Goal: Book appointment/travel/reservation

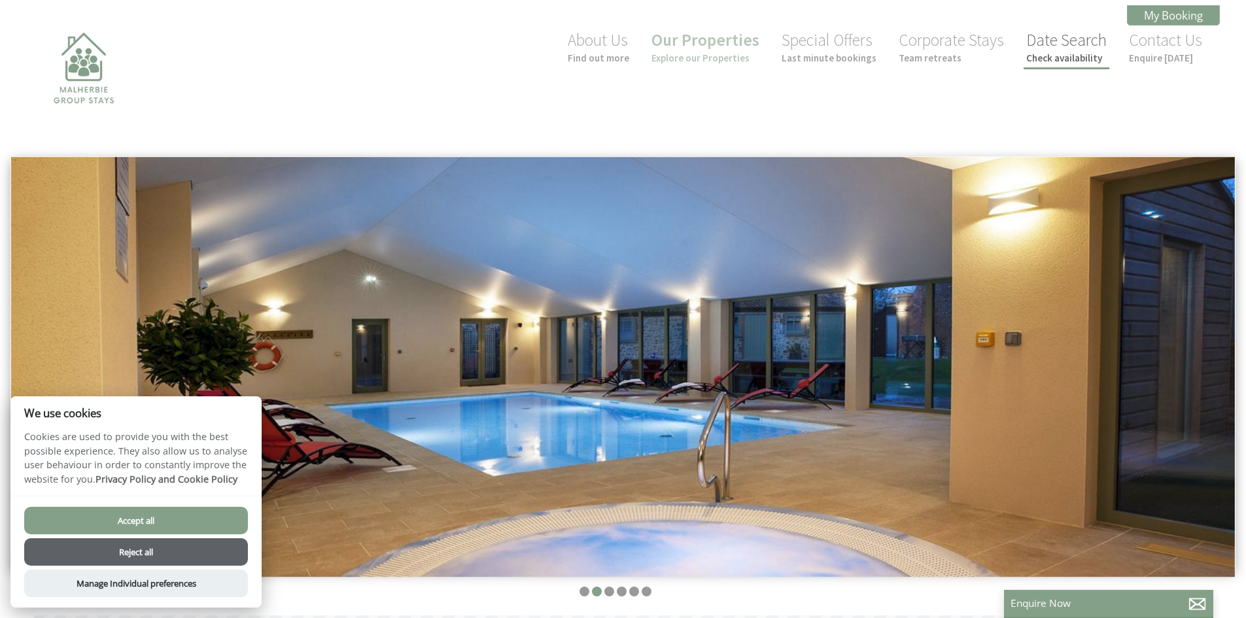
click at [1068, 46] on link "Date Search Check availability" at bounding box center [1066, 46] width 80 height 35
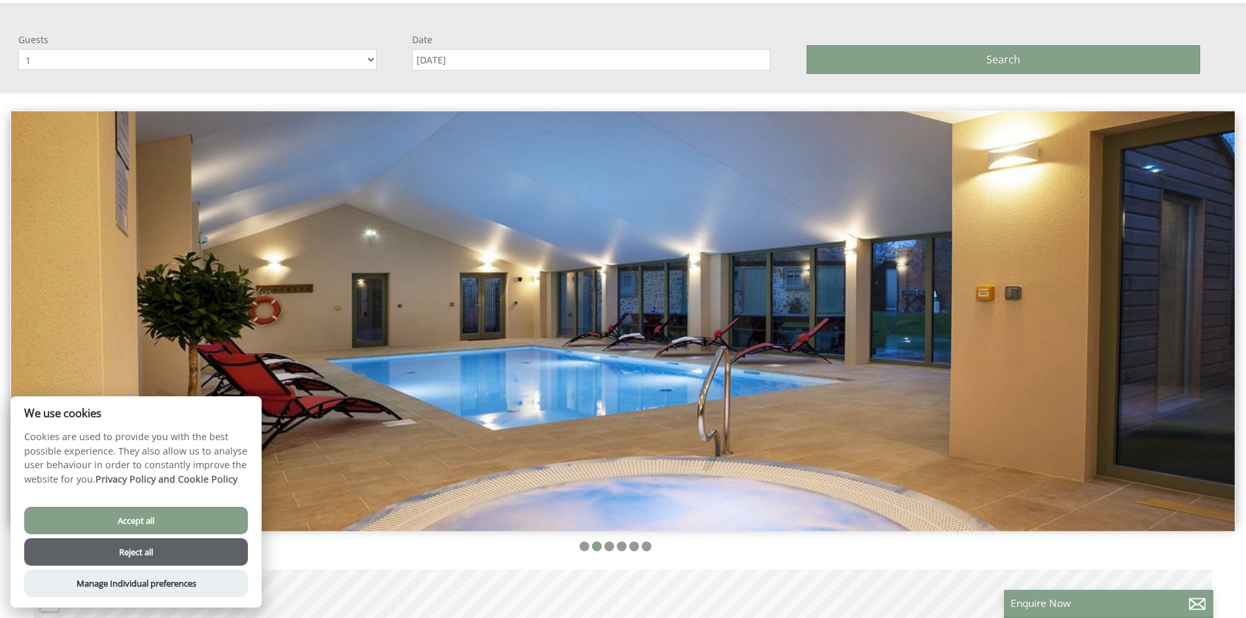
scroll to position [156, 0]
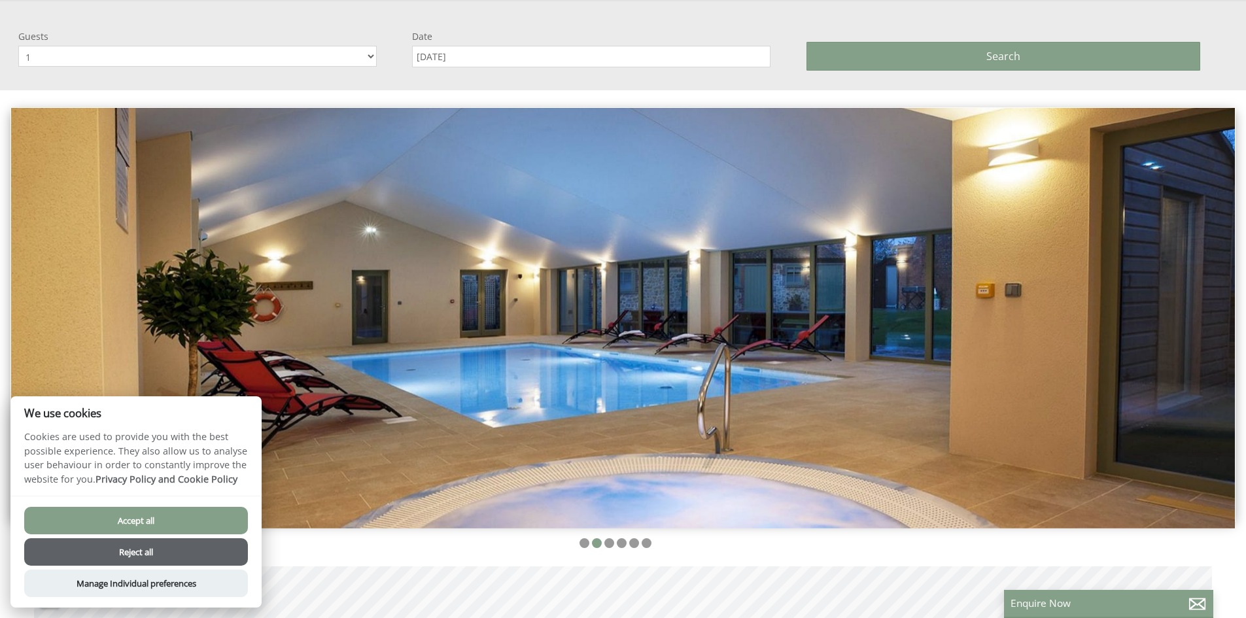
click at [358, 58] on select "1 2 3 4 5 6 7 8 9 10 11 12 13 14 15 16 17 18 19 20 21 22 23 24 25 26 27 28 29 30" at bounding box center [197, 56] width 358 height 21
select select "13"
click at [18, 46] on select "1 2 3 4 5 6 7 8 9 10 11 12 13 14 15 16 17 18 19 20 21 22 23 24 25 26 27 28 29 30" at bounding box center [197, 56] width 358 height 21
click at [490, 55] on input "[DATE]" at bounding box center [591, 57] width 358 height 22
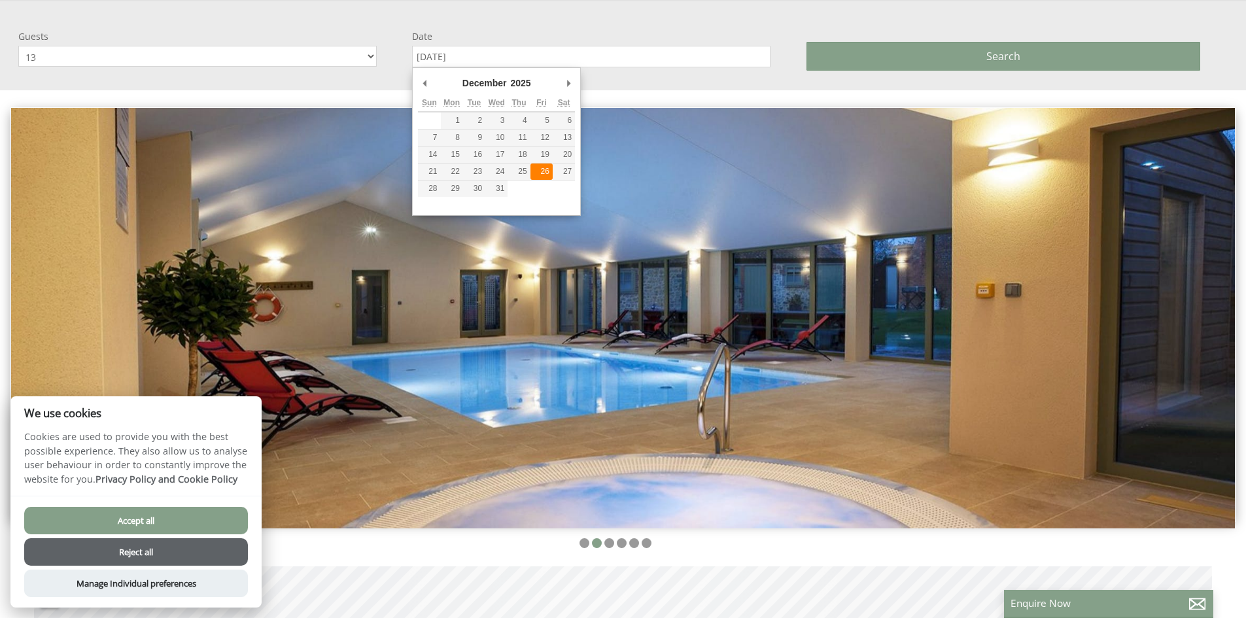
type input "[DATE]"
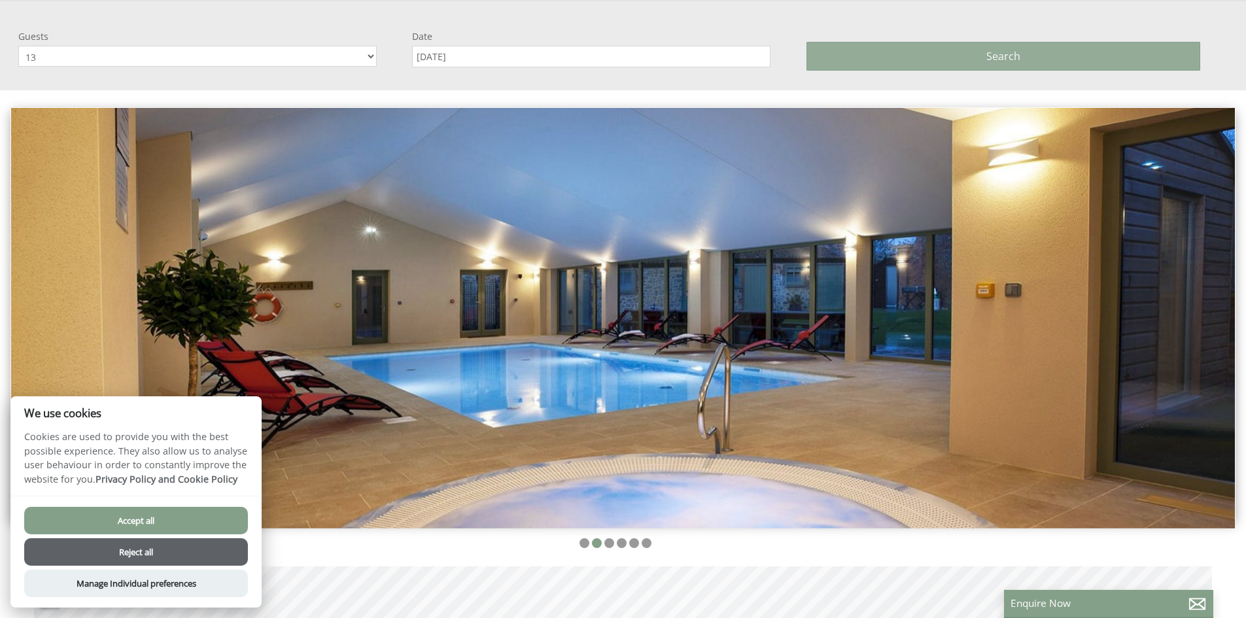
click at [949, 56] on button "Search" at bounding box center [1003, 56] width 394 height 29
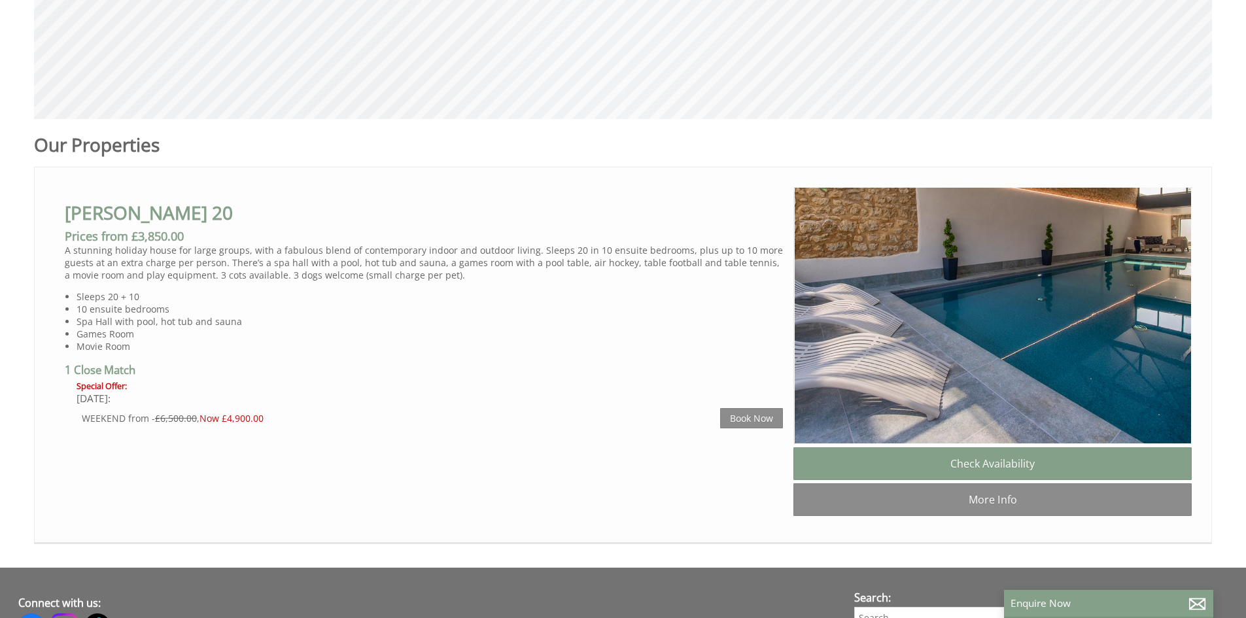
scroll to position [719, 0]
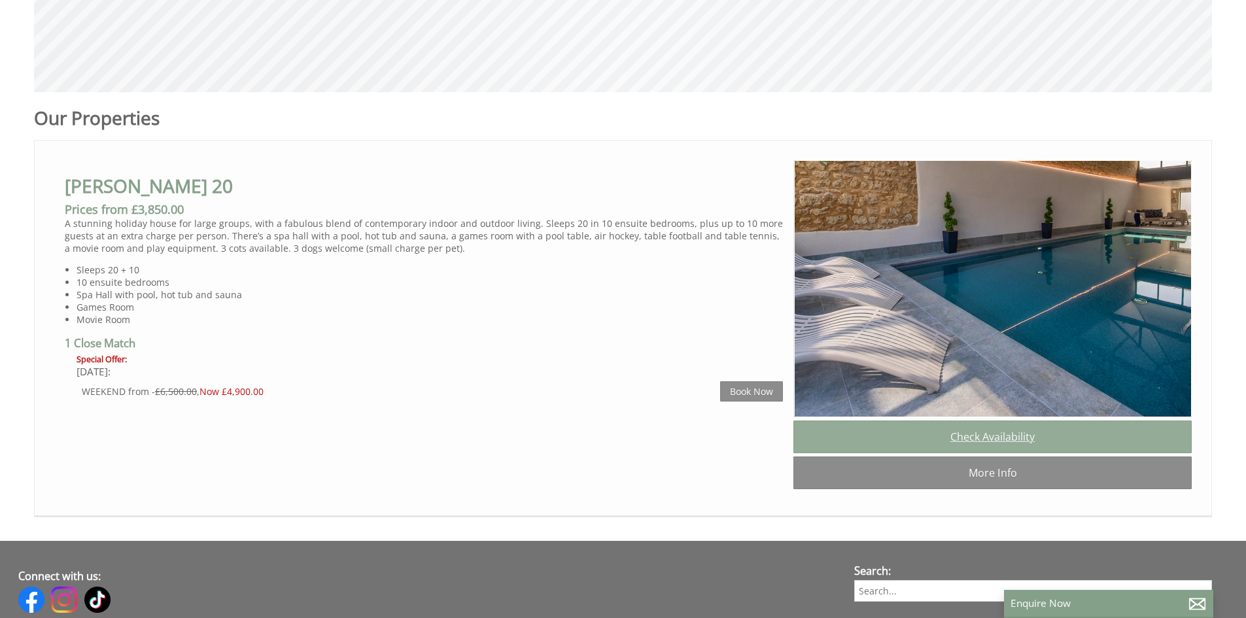
click at [1003, 441] on link "Check Availability" at bounding box center [992, 436] width 398 height 33
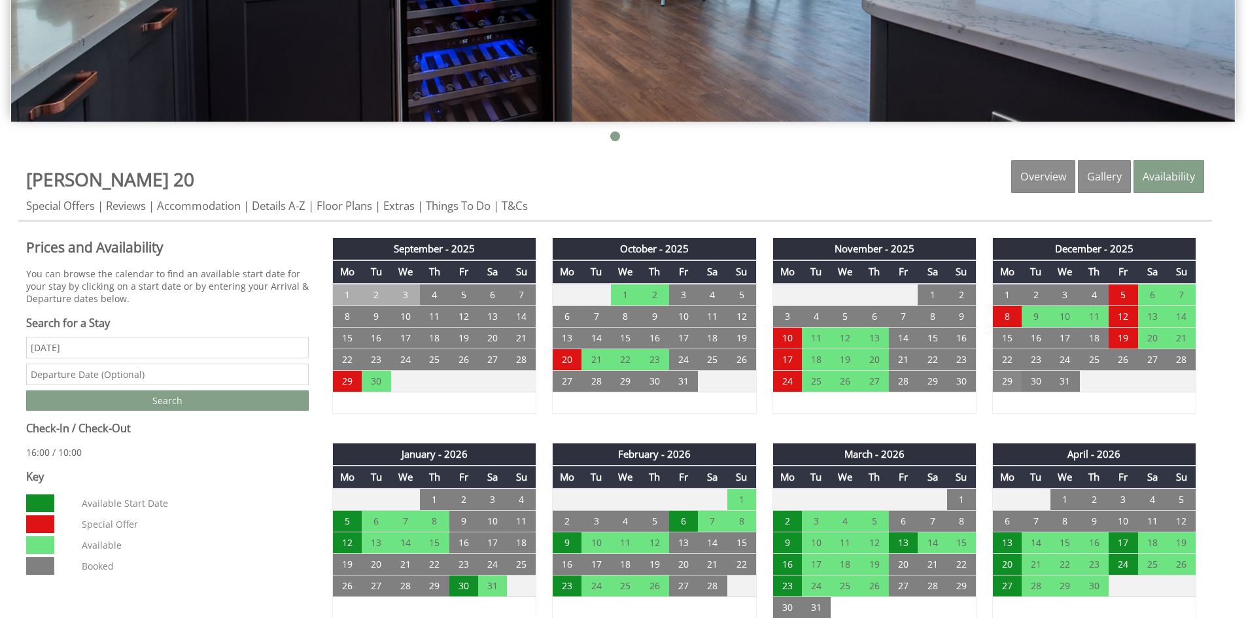
scroll to position [458, 0]
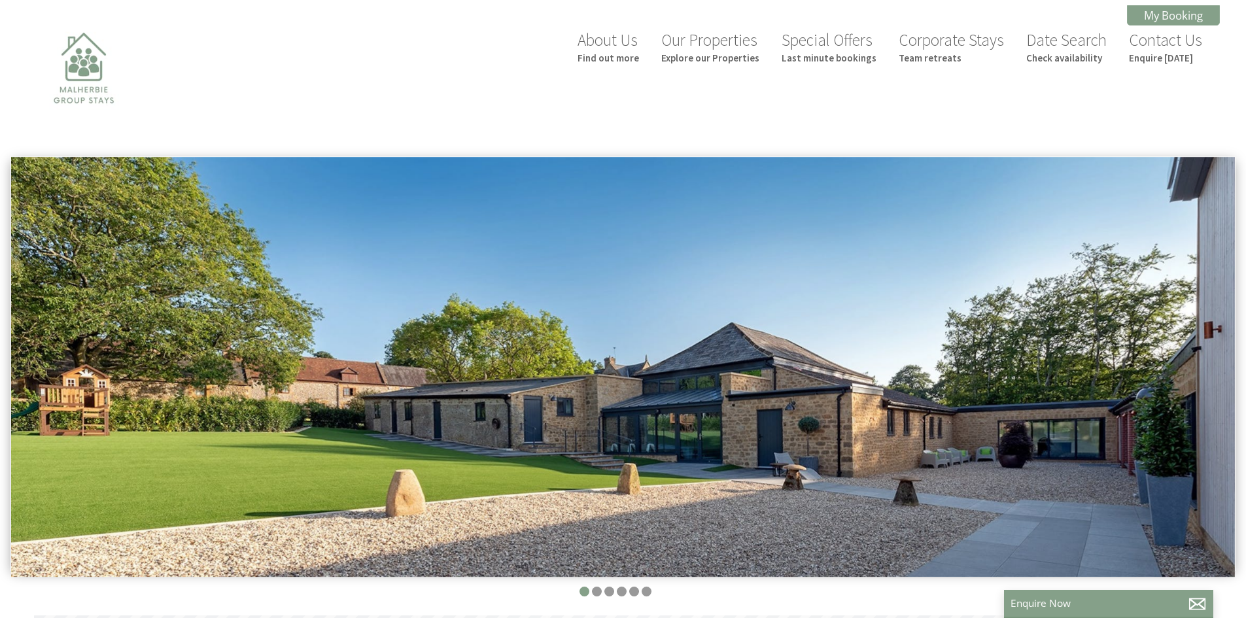
select select "13"
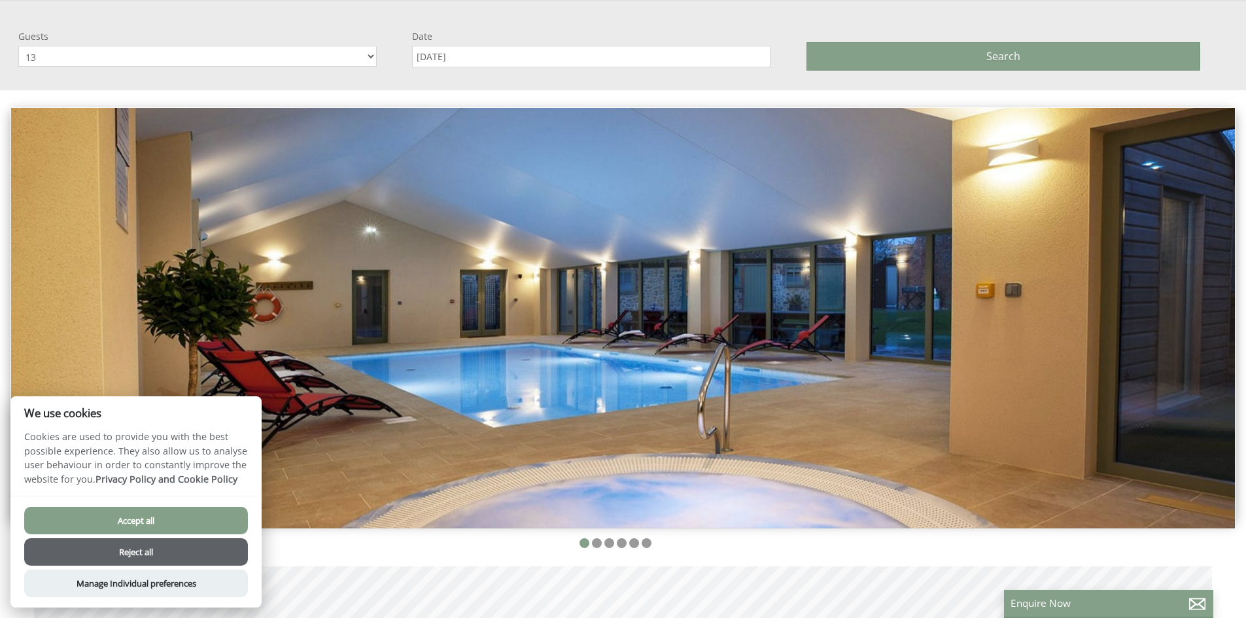
scroll to position [0, 12]
